Goal: Task Accomplishment & Management: Manage account settings

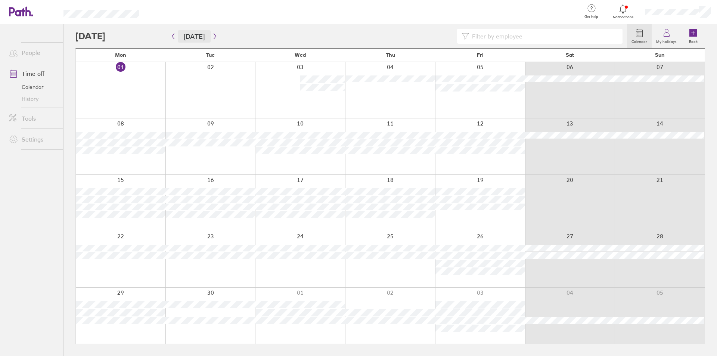
click at [198, 35] on button "[DATE]" at bounding box center [194, 36] width 33 height 12
click at [199, 36] on button "[DATE]" at bounding box center [194, 36] width 33 height 12
click at [117, 81] on div at bounding box center [121, 90] width 90 height 56
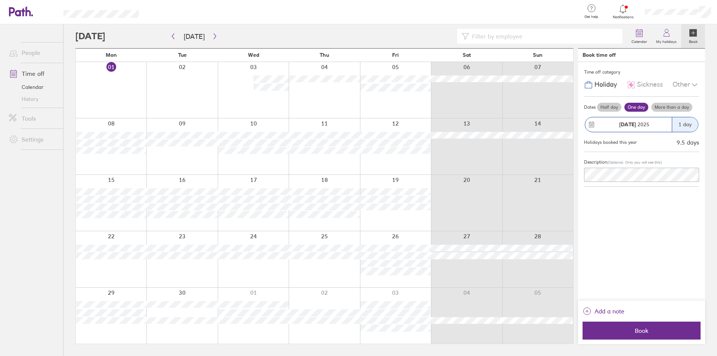
click at [591, 117] on button "[DATE] 1 day" at bounding box center [641, 124] width 115 height 23
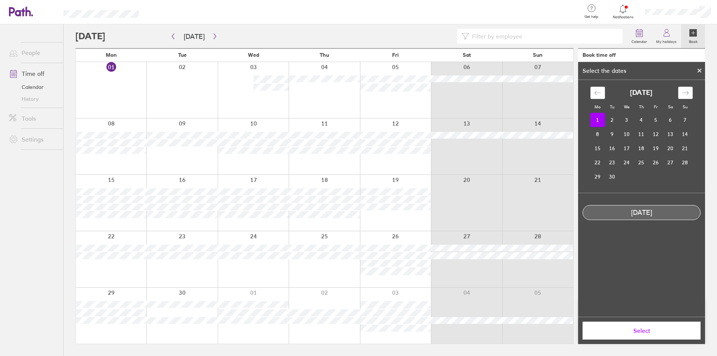
click at [701, 69] on icon at bounding box center [699, 70] width 3 height 3
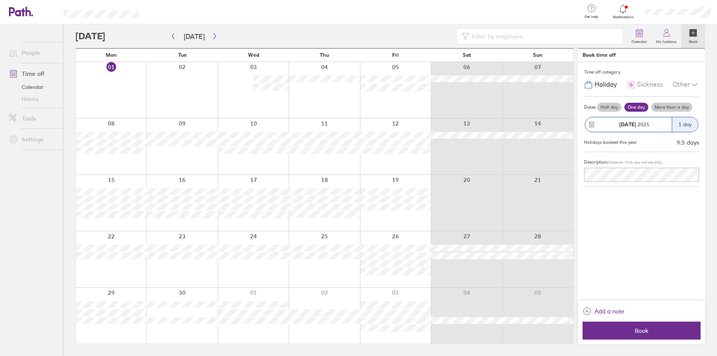
click at [611, 105] on label "Half day" at bounding box center [609, 107] width 24 height 9
click at [0, 0] on input "Half day" at bounding box center [0, 0] width 0 height 0
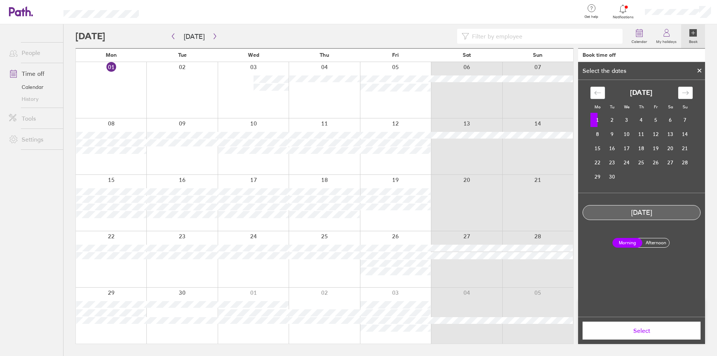
click at [651, 244] on label "Afternoon" at bounding box center [656, 242] width 30 height 9
click at [0, 0] on input "Afternoon" at bounding box center [0, 0] width 0 height 0
click at [649, 326] on button "Select" at bounding box center [642, 331] width 118 height 18
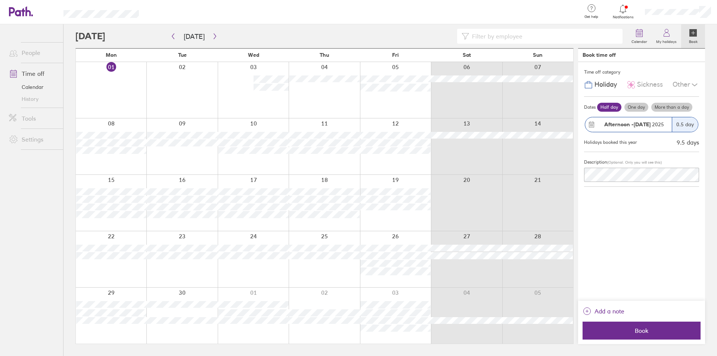
click at [649, 244] on div "Time off category Holiday Sickness Other Dates Half day One day More than a day…" at bounding box center [641, 181] width 127 height 239
click at [644, 327] on span "Book" at bounding box center [642, 330] width 108 height 7
